Goal: Find specific page/section

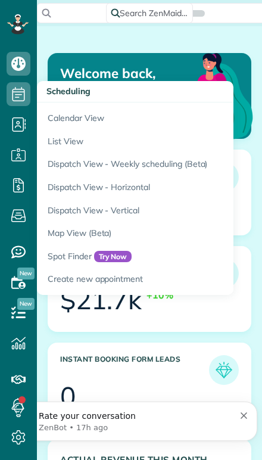
click at [72, 117] on link "Calendar View" at bounding box center [186, 115] width 298 height 27
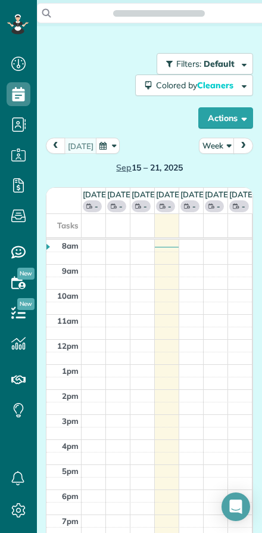
scroll to position [5, 5]
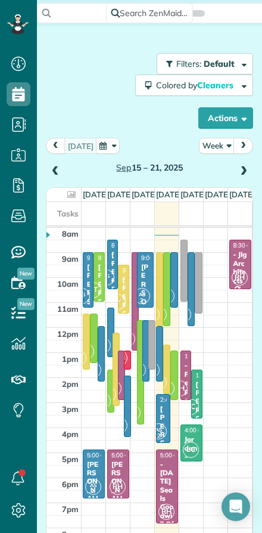
click at [215, 146] on button "Week" at bounding box center [217, 146] width 36 height 16
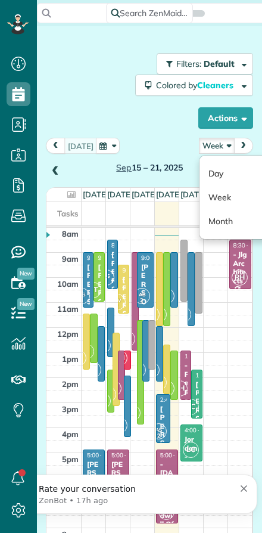
scroll to position [0, 0]
click at [221, 176] on link "Day" at bounding box center [247, 173] width 94 height 24
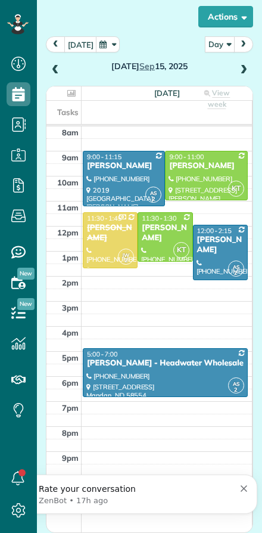
scroll to position [101, 0]
click at [57, 69] on span at bounding box center [55, 70] width 13 height 11
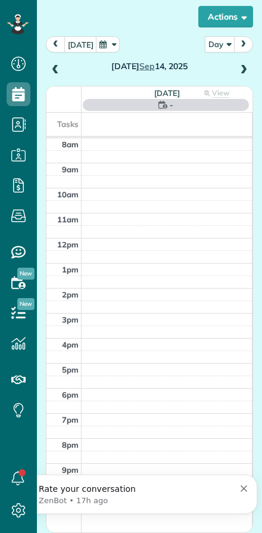
scroll to position [100, 0]
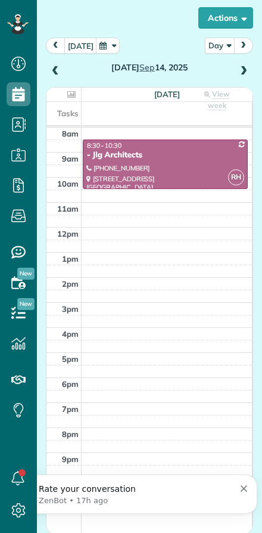
click at [59, 72] on span at bounding box center [55, 71] width 13 height 11
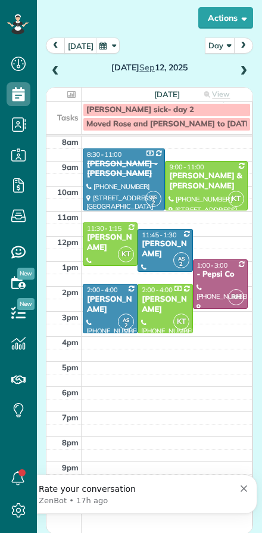
click at [61, 67] on span at bounding box center [55, 71] width 13 height 11
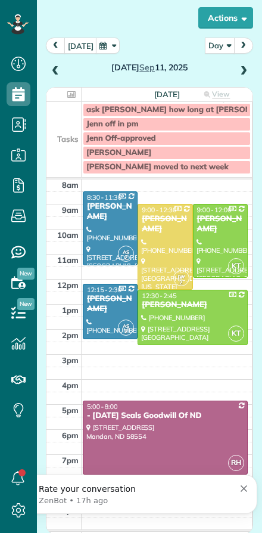
click at [54, 69] on span at bounding box center [55, 71] width 13 height 11
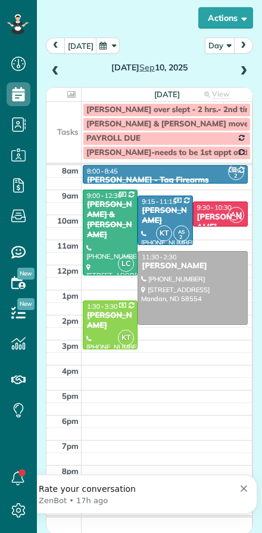
click at [50, 73] on span at bounding box center [55, 71] width 13 height 11
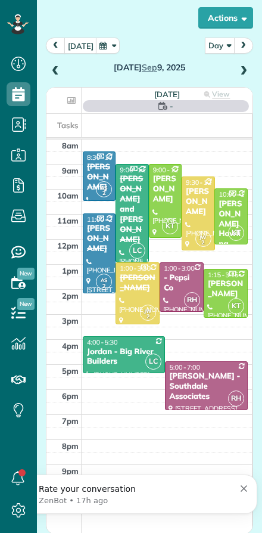
click at [60, 76] on span at bounding box center [55, 71] width 13 height 11
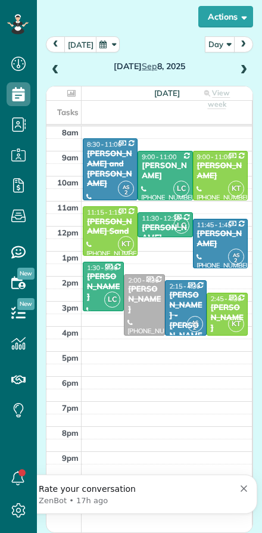
scroll to position [101, 0]
